Goal: Task Accomplishment & Management: Use online tool/utility

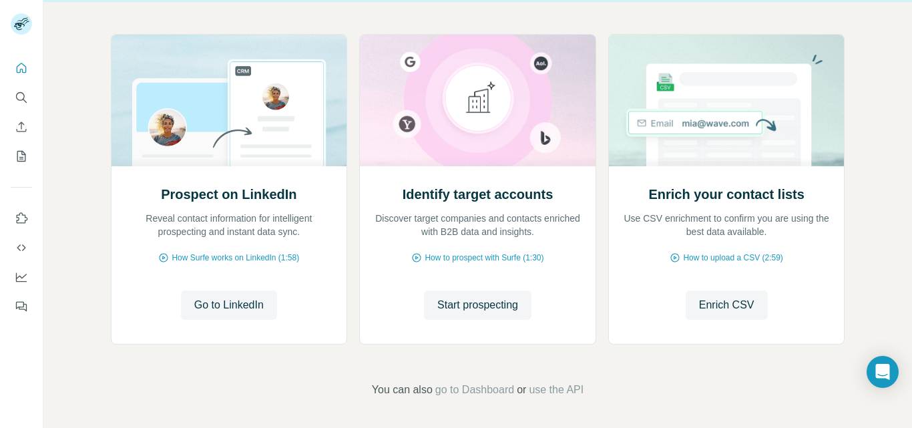
scroll to position [133, 0]
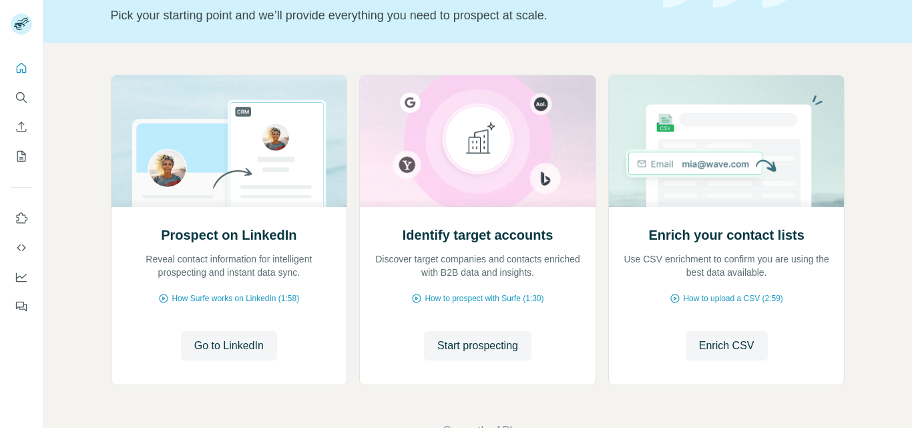
scroll to position [97, 0]
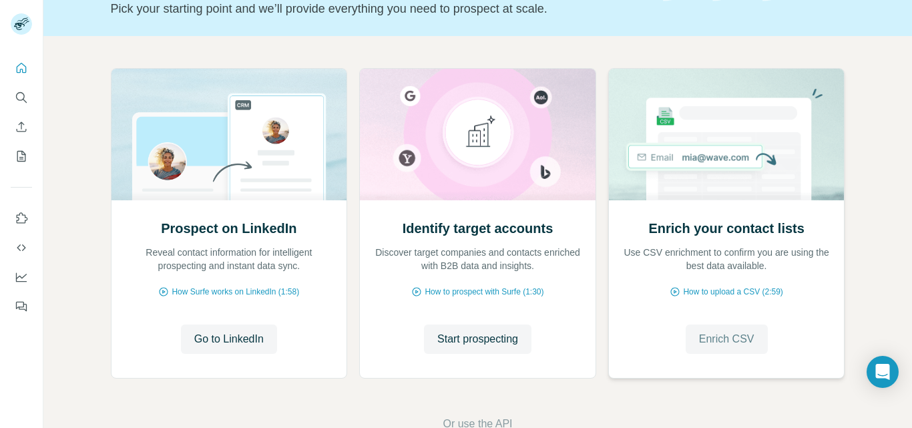
click at [713, 341] on span "Enrich CSV" at bounding box center [726, 339] width 55 height 16
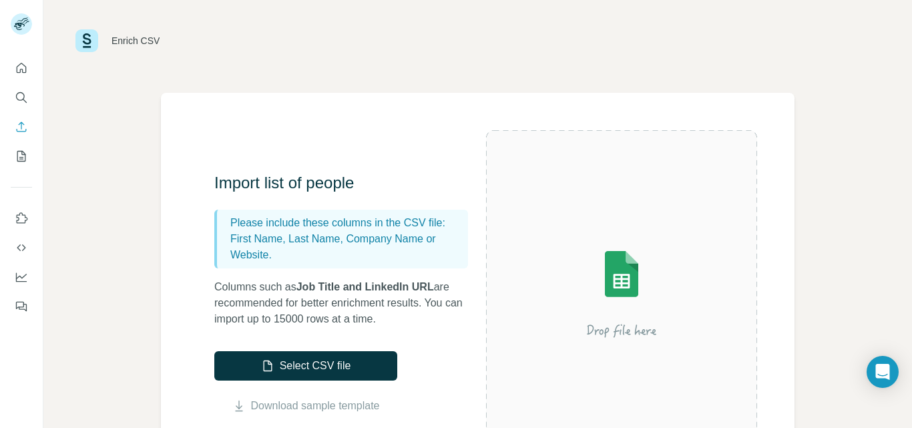
scroll to position [6, 0]
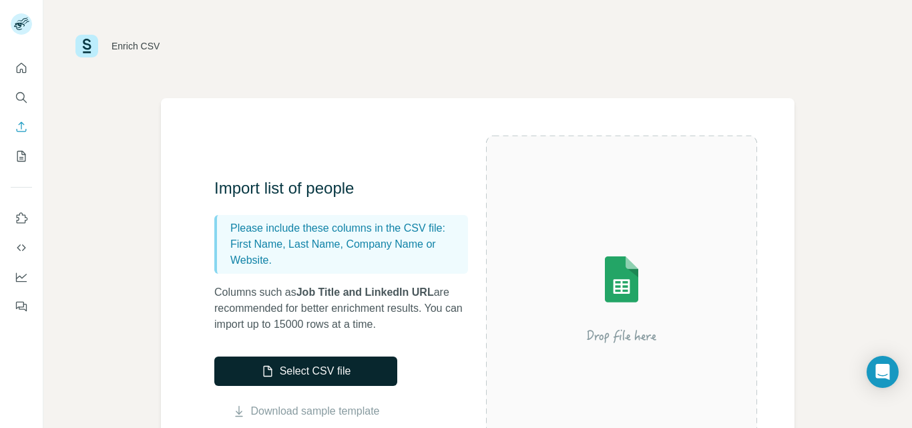
click at [344, 372] on button "Select CSV file" at bounding box center [305, 370] width 183 height 29
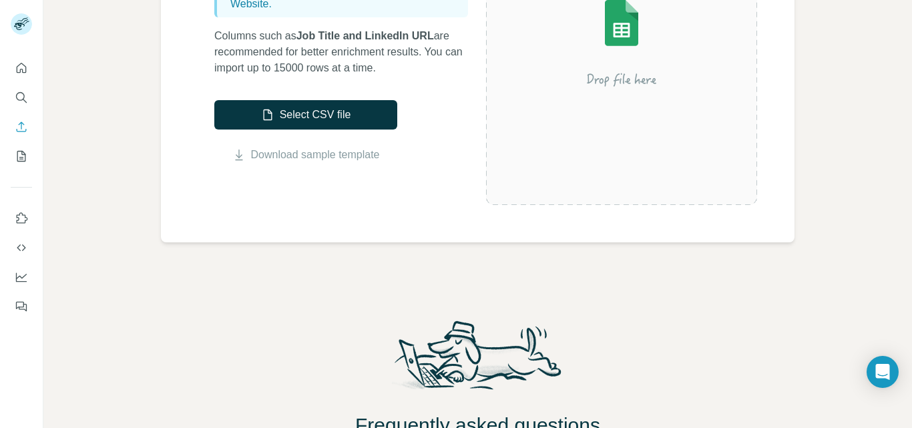
scroll to position [0, 0]
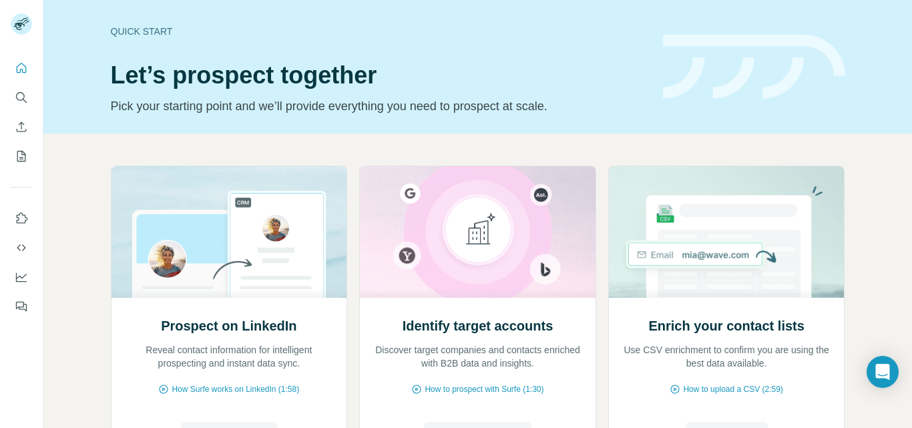
scroll to position [127, 0]
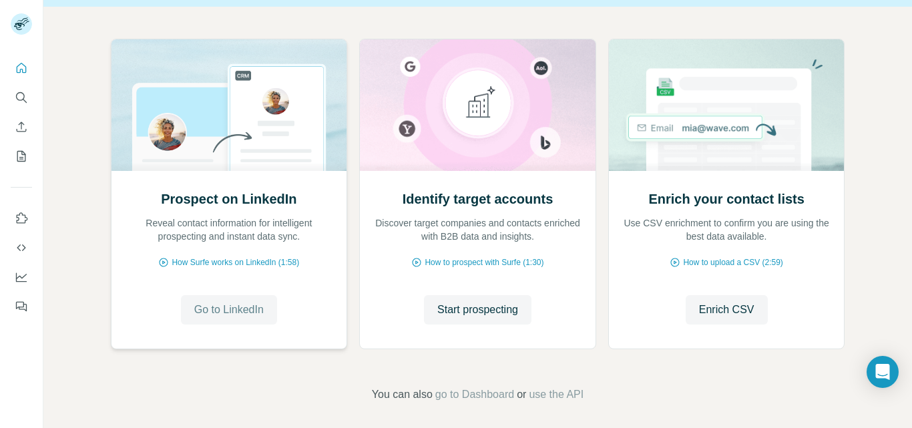
click at [230, 309] on span "Go to LinkedIn" at bounding box center [228, 310] width 69 height 16
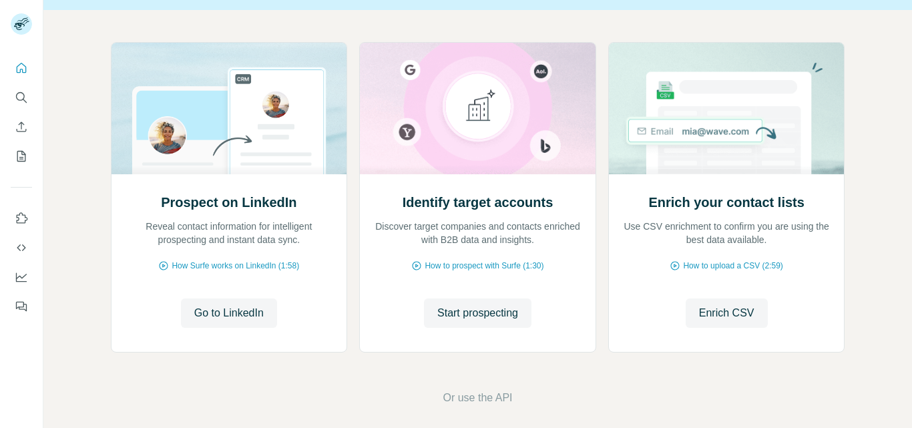
scroll to position [133, 0]
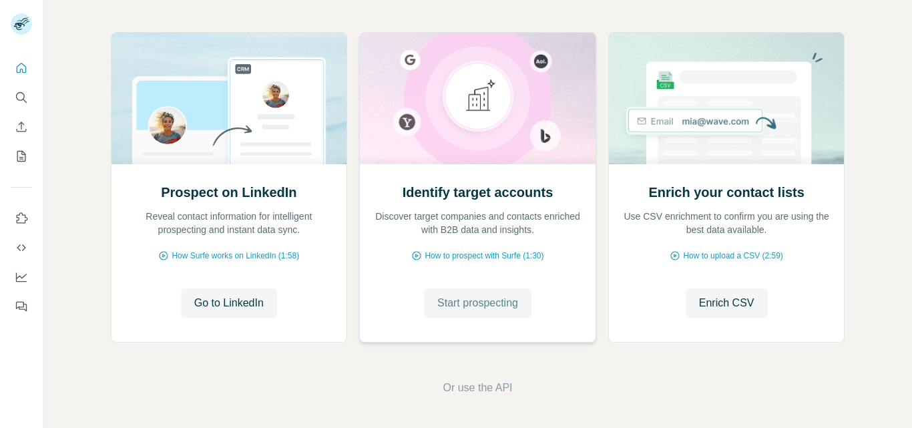
click at [466, 309] on span "Start prospecting" at bounding box center [477, 303] width 81 height 16
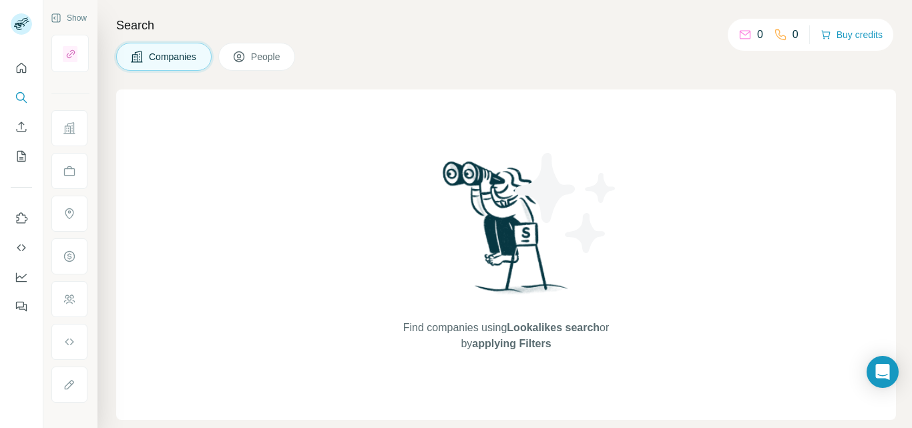
drag, startPoint x: 911, startPoint y: 244, endPoint x: 911, endPoint y: 366, distance: 122.1
click at [911, 366] on div "Search Companies People Find companies using Lookalikes search or by applying F…" at bounding box center [504, 214] width 814 height 428
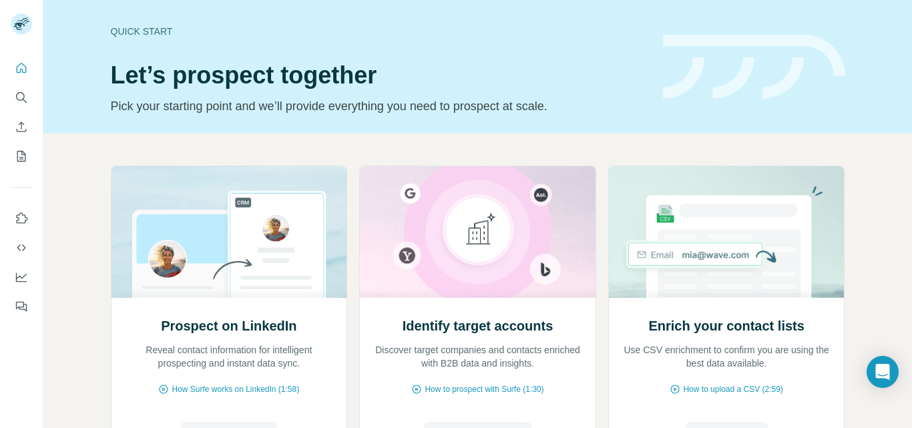
scroll to position [133, 0]
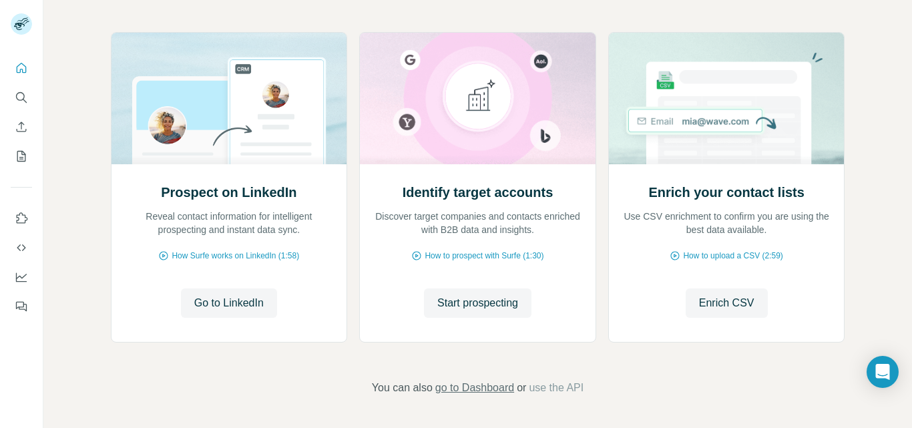
click at [467, 385] on span "go to Dashboard" at bounding box center [474, 388] width 79 height 16
